Goal: Information Seeking & Learning: Learn about a topic

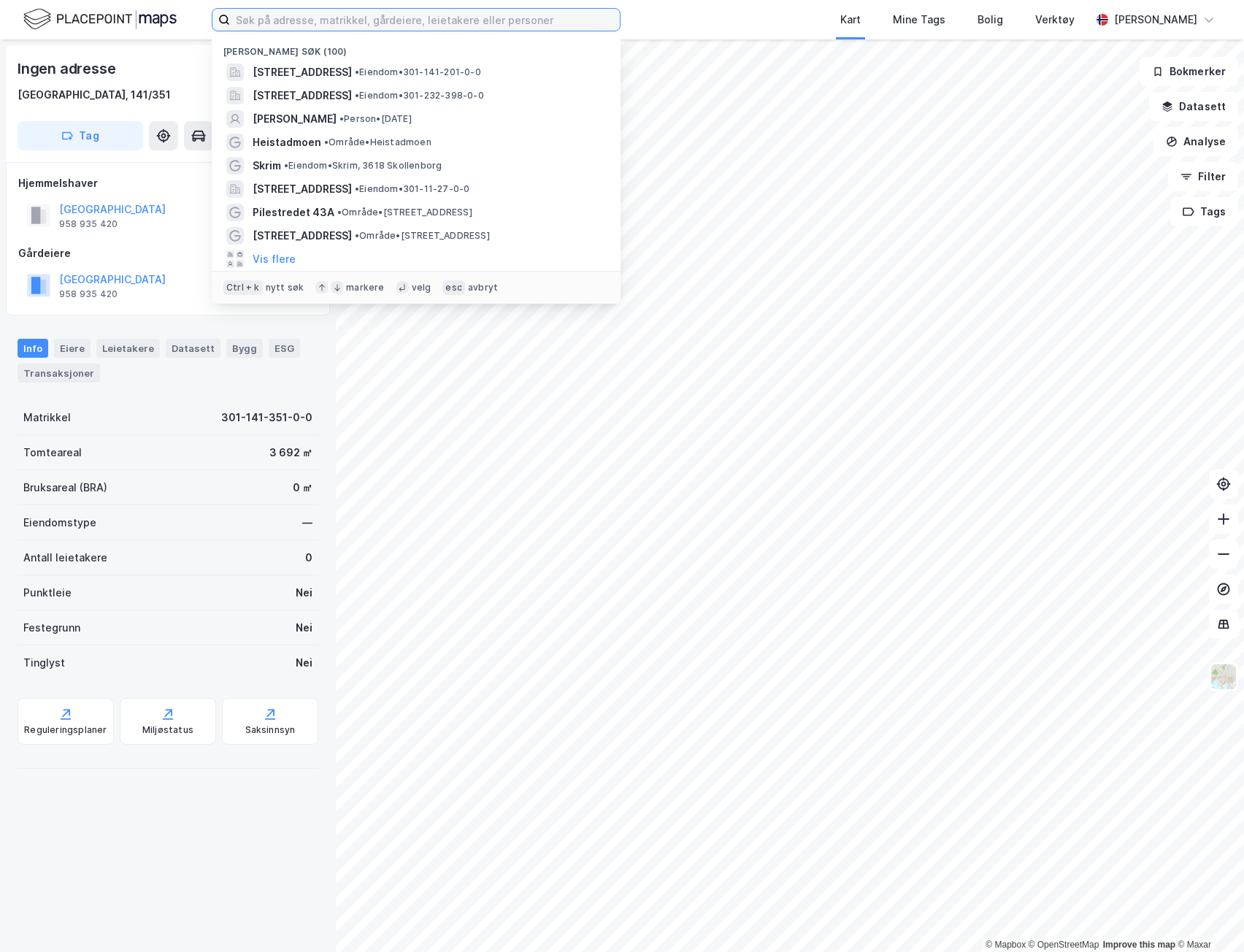
click at [304, 23] on input at bounding box center [425, 19] width 390 height 22
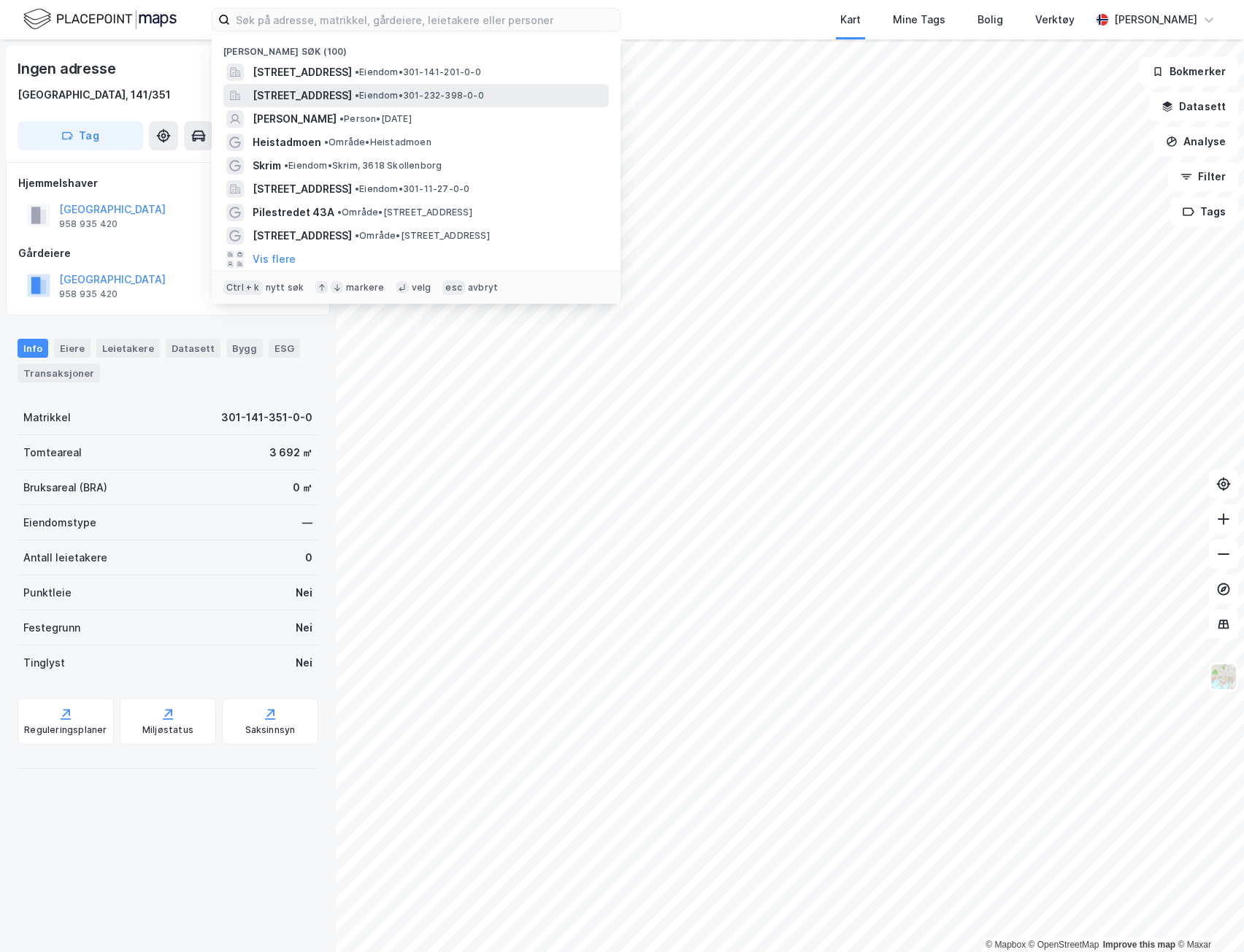
click at [330, 99] on span "[STREET_ADDRESS]" at bounding box center [302, 96] width 100 height 18
